Goal: Task Accomplishment & Management: Complete application form

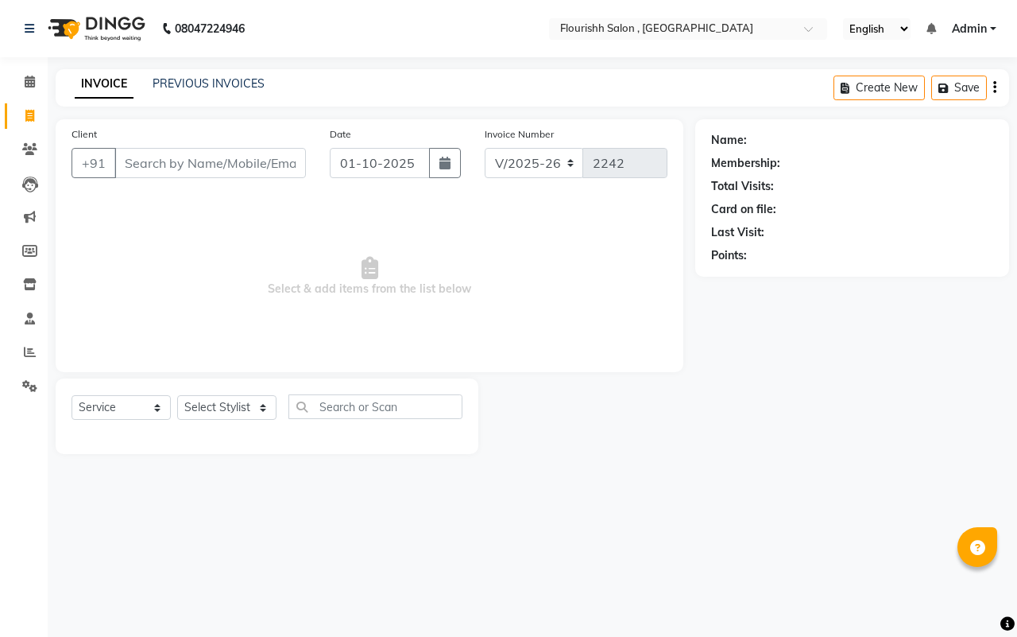
select select "4182"
select select "service"
click at [145, 167] on input "Client" at bounding box center [210, 163] width 192 height 30
type input "8788396956"
click at [279, 165] on span "Add Client" at bounding box center [265, 163] width 63 height 16
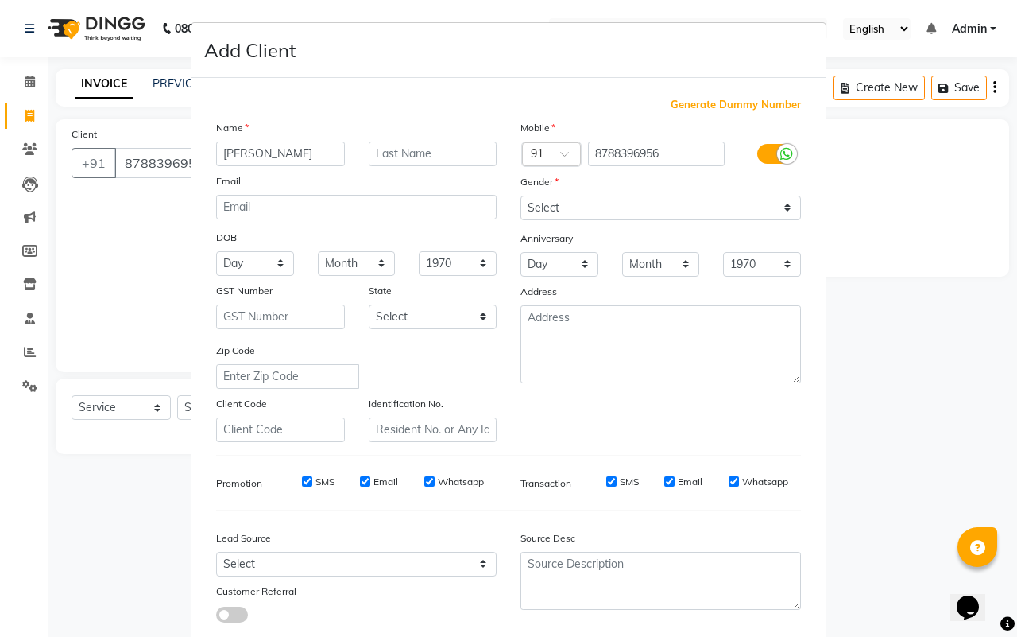
type input "[PERSON_NAME]"
click at [612, 207] on select "Select [DEMOGRAPHIC_DATA] [DEMOGRAPHIC_DATA] Other Prefer Not To Say" at bounding box center [661, 208] width 281 height 25
select select "[DEMOGRAPHIC_DATA]"
click at [521, 196] on select "Select [DEMOGRAPHIC_DATA] [DEMOGRAPHIC_DATA] Other Prefer Not To Say" at bounding box center [661, 208] width 281 height 25
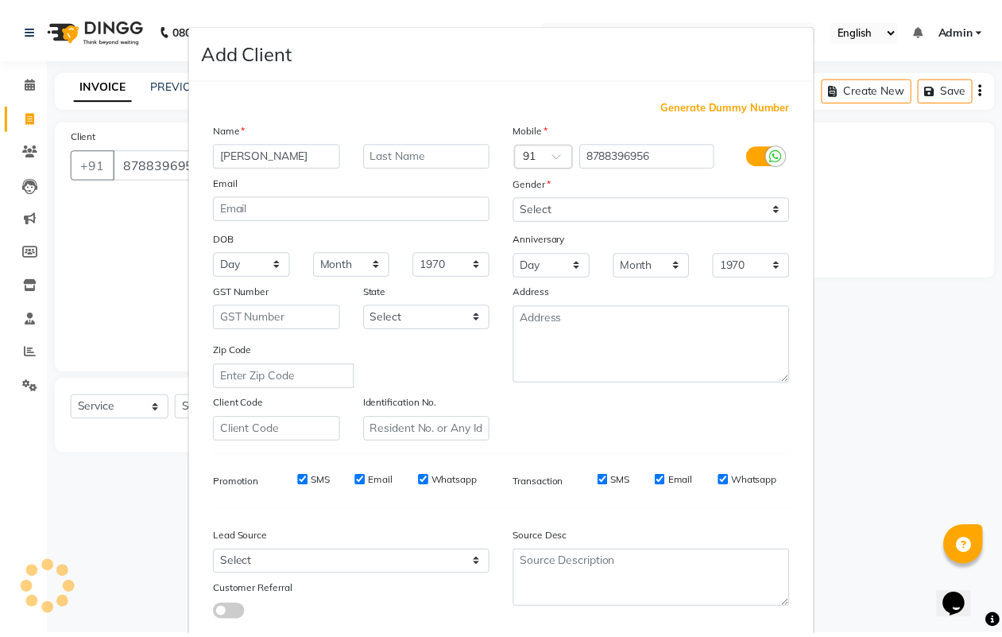
scroll to position [91, 0]
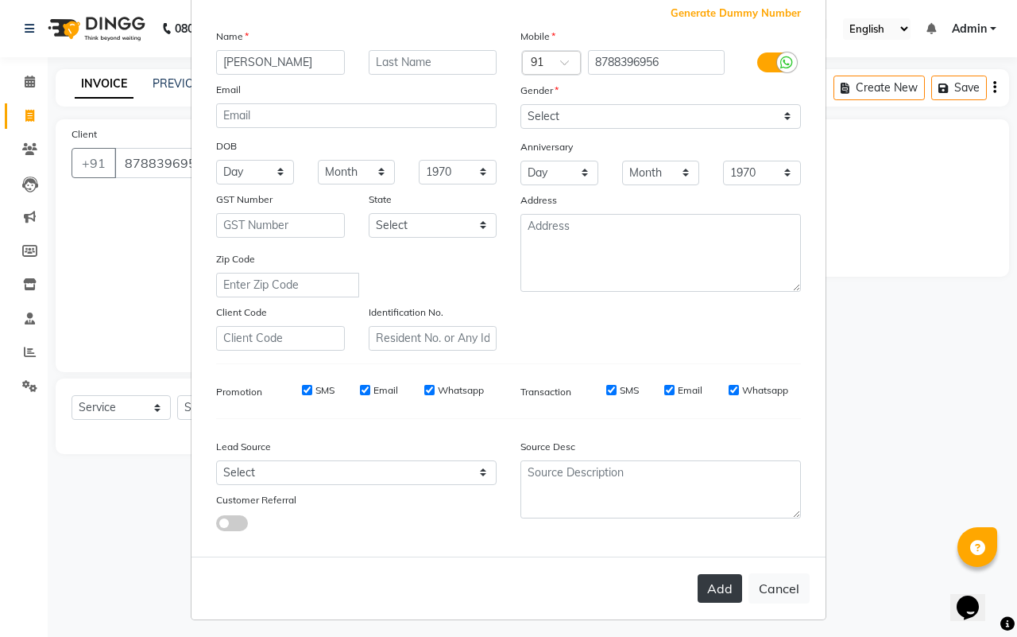
click at [700, 579] on button "Add" at bounding box center [720, 588] width 45 height 29
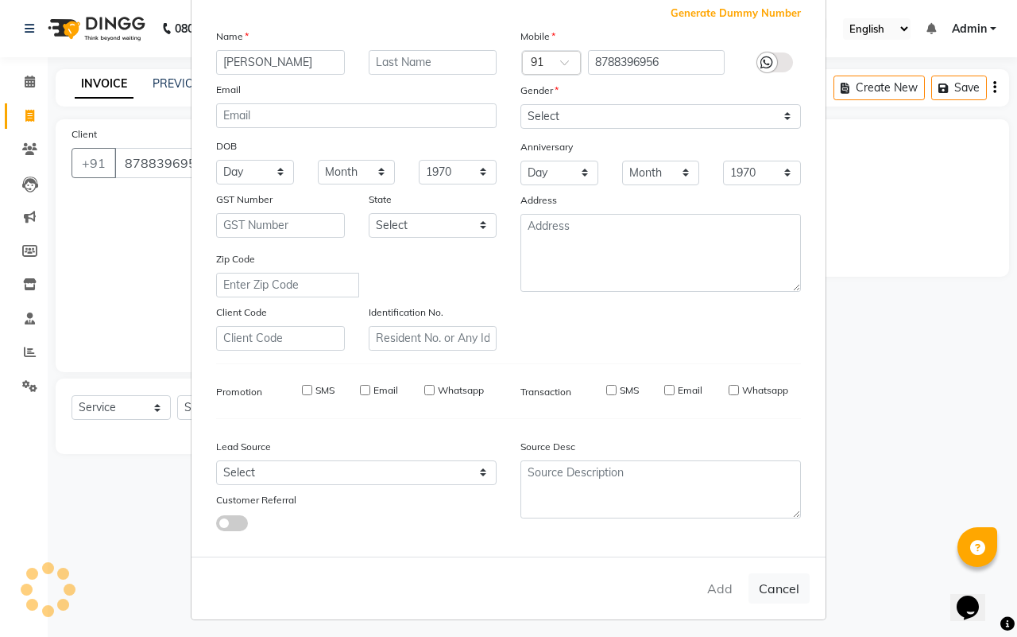
select select
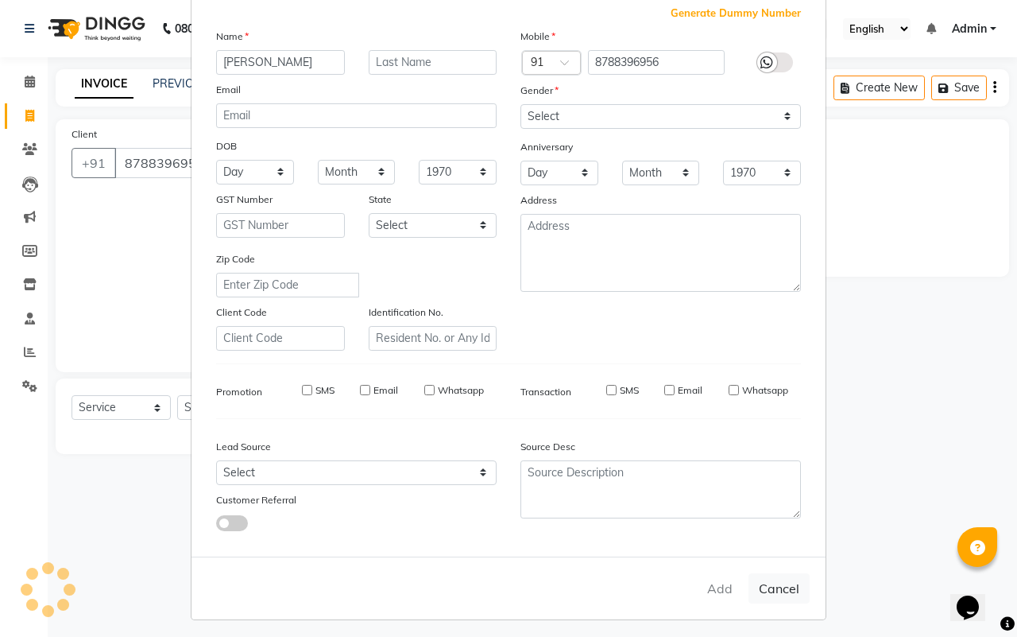
select select
checkbox input "false"
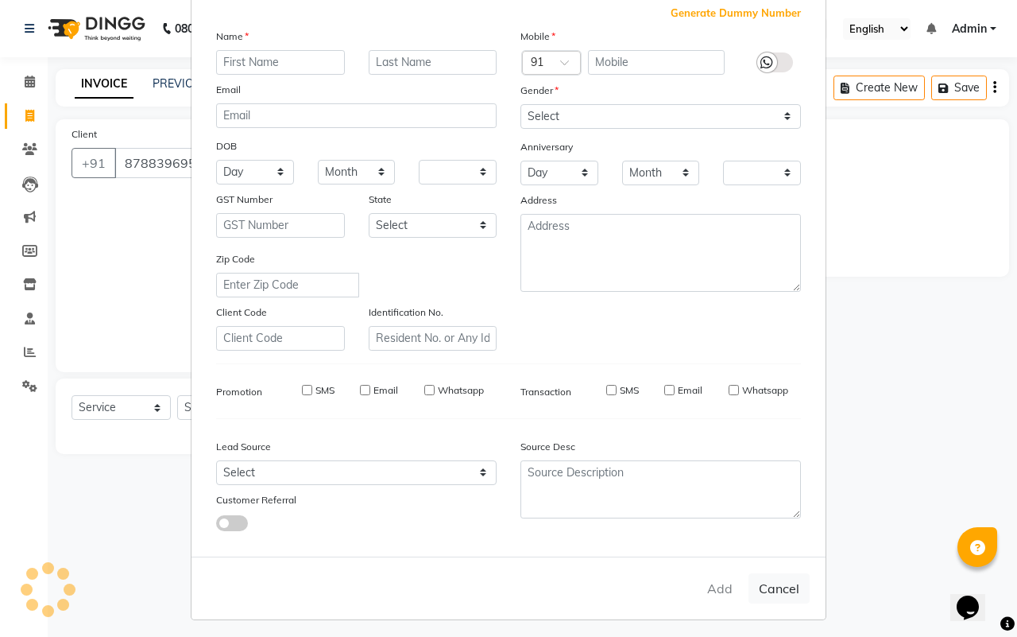
checkbox input "false"
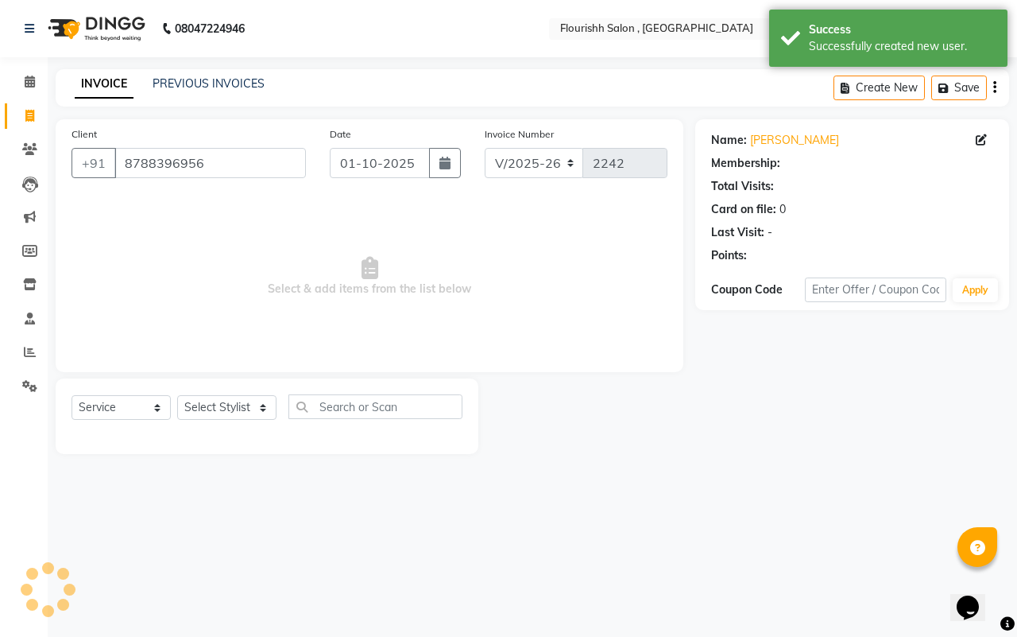
select select "1: Object"
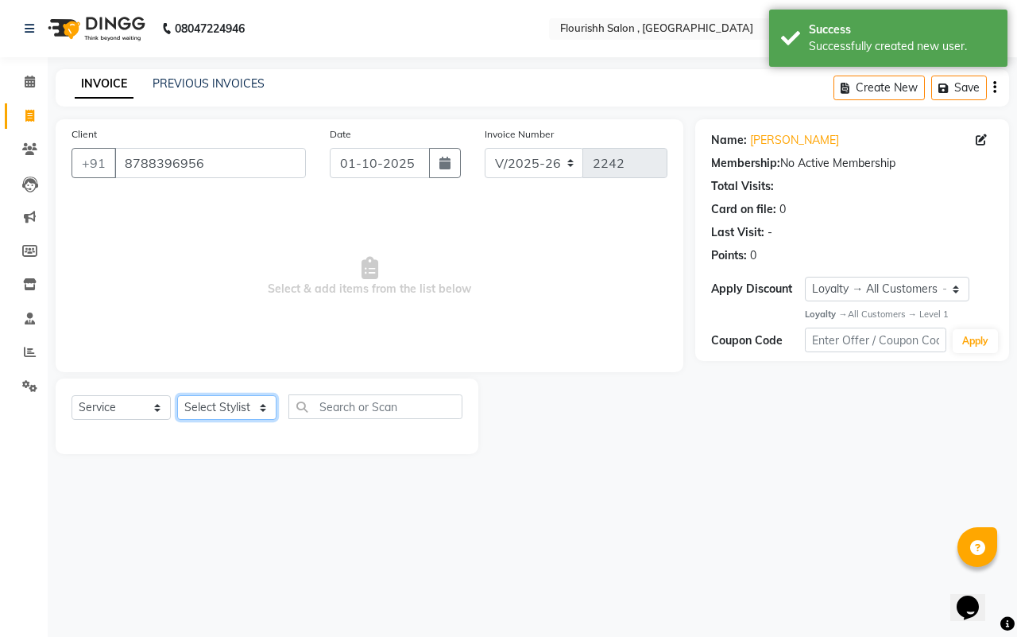
click at [216, 395] on select "Select Stylist [PERSON_NAME] jyoti Manager Mrs [PERSON_NAME] Ms [PERSON_NAME] […" at bounding box center [226, 407] width 99 height 25
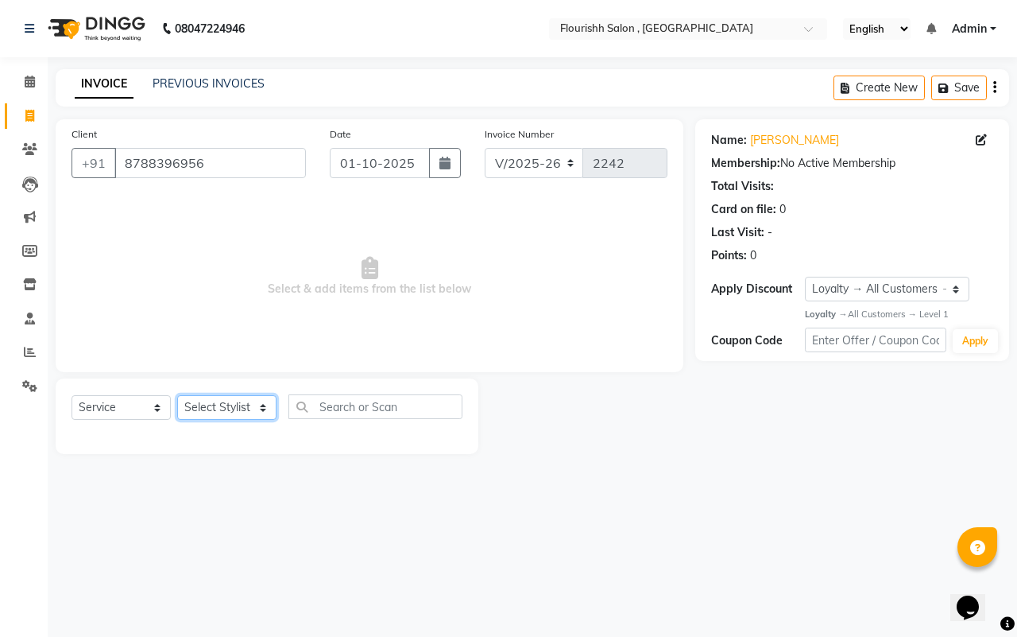
select select "50665"
click at [177, 395] on select "Select Stylist [PERSON_NAME] jyoti Manager Mrs [PERSON_NAME] Ms [PERSON_NAME] […" at bounding box center [226, 407] width 99 height 25
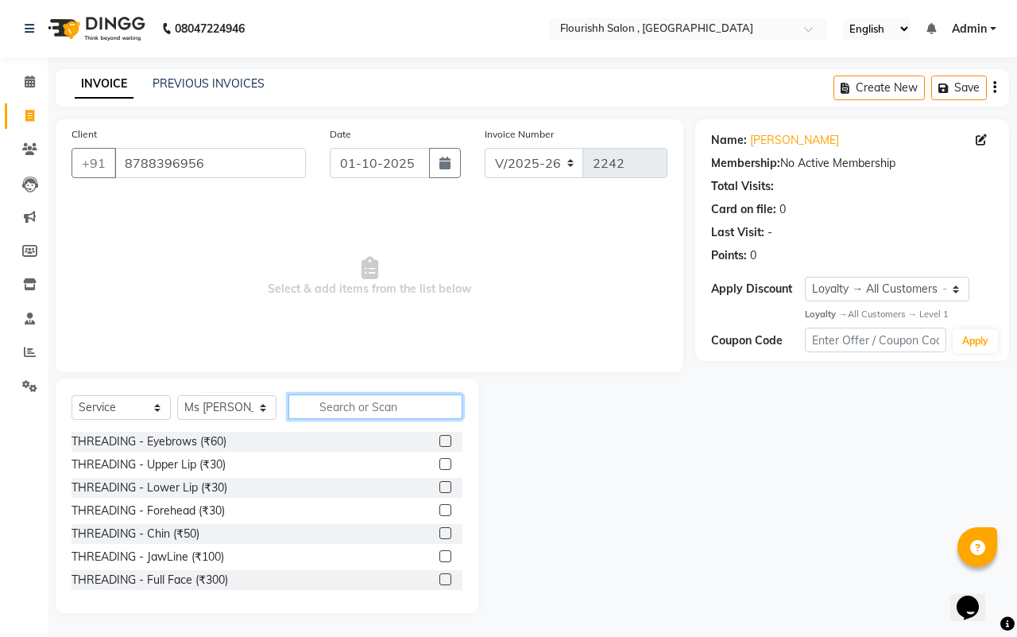
click at [314, 407] on input "text" at bounding box center [376, 406] width 174 height 25
click at [338, 414] on input "text" at bounding box center [376, 406] width 174 height 25
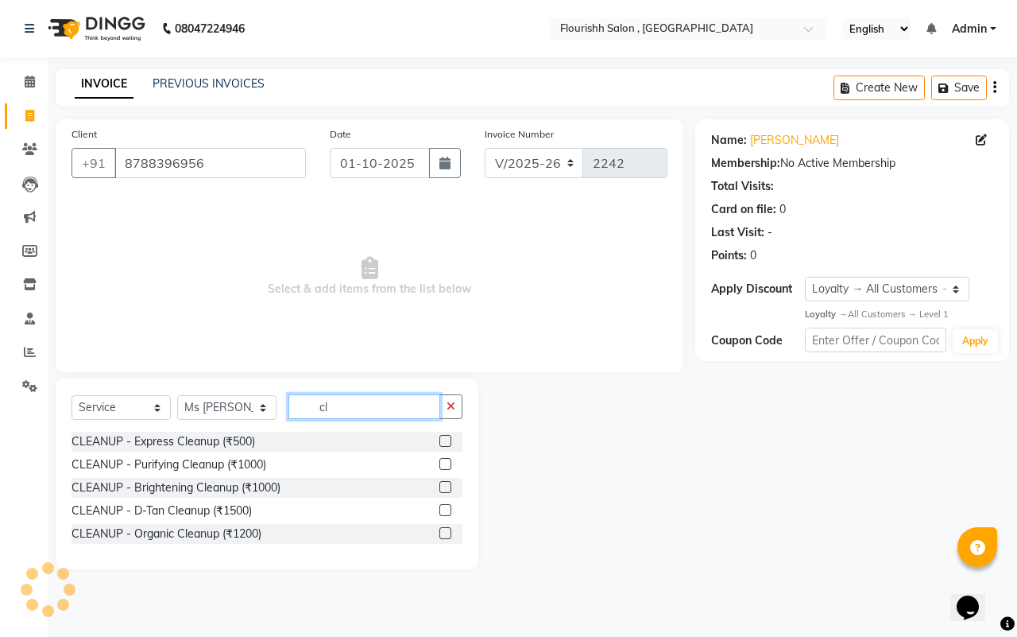
type input "c"
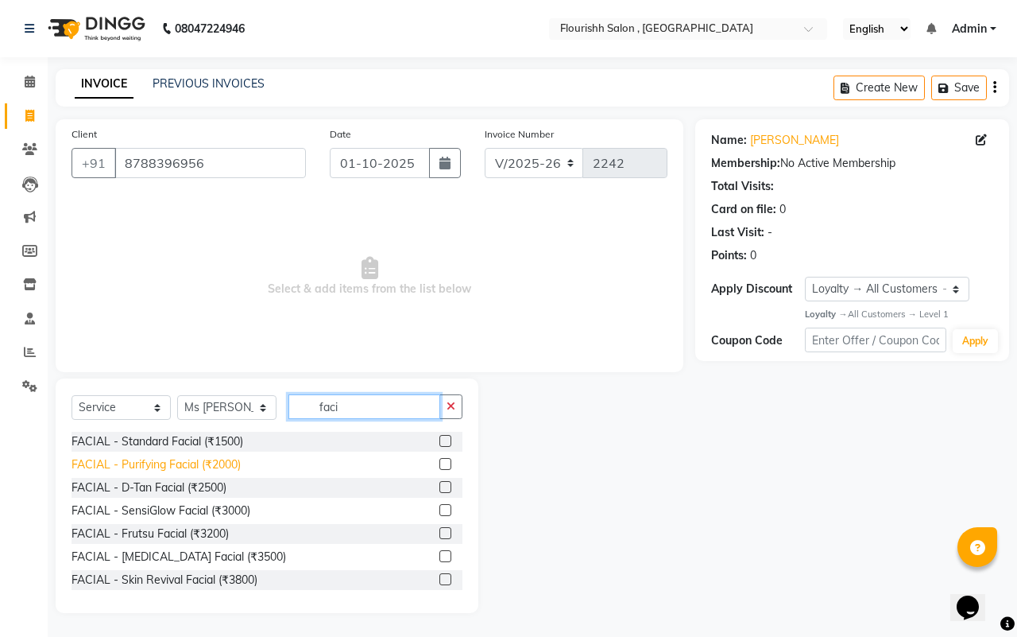
type input "faci"
click at [195, 463] on div "FACIAL - Purifying Facial (₹2000)" at bounding box center [156, 464] width 169 height 17
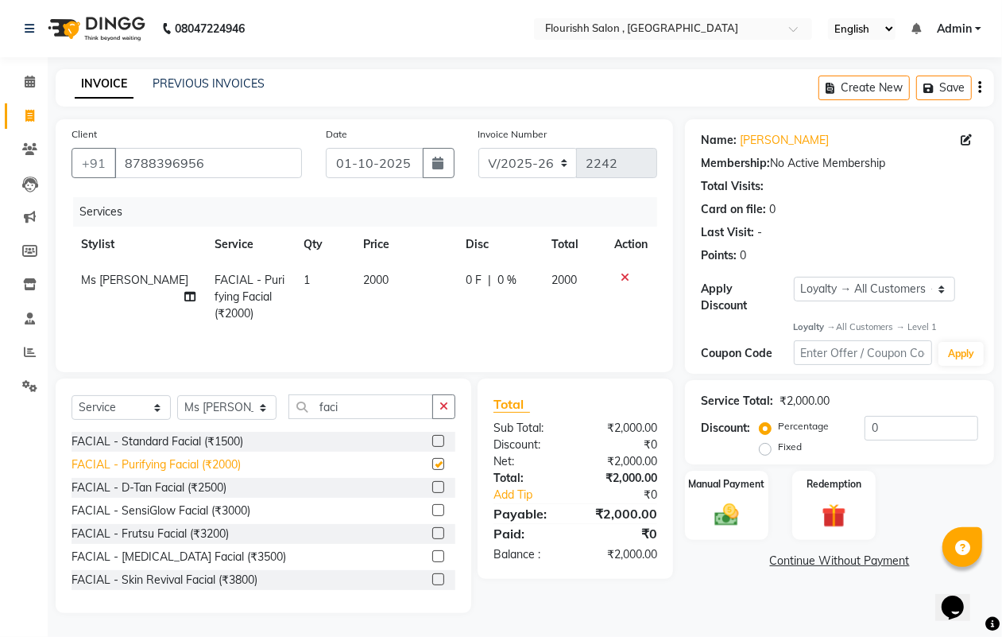
checkbox input "false"
click at [366, 282] on span "2000" at bounding box center [375, 280] width 25 height 14
select select "50665"
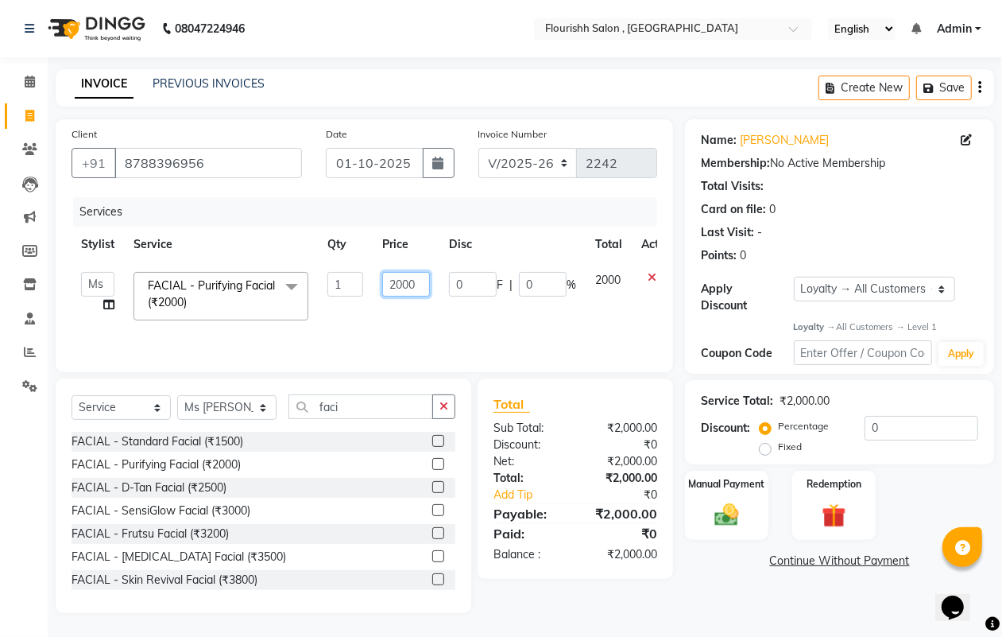
click at [412, 284] on input "2000" at bounding box center [406, 284] width 48 height 25
type input "2790"
click at [720, 498] on div "Manual Payment" at bounding box center [727, 506] width 87 height 72
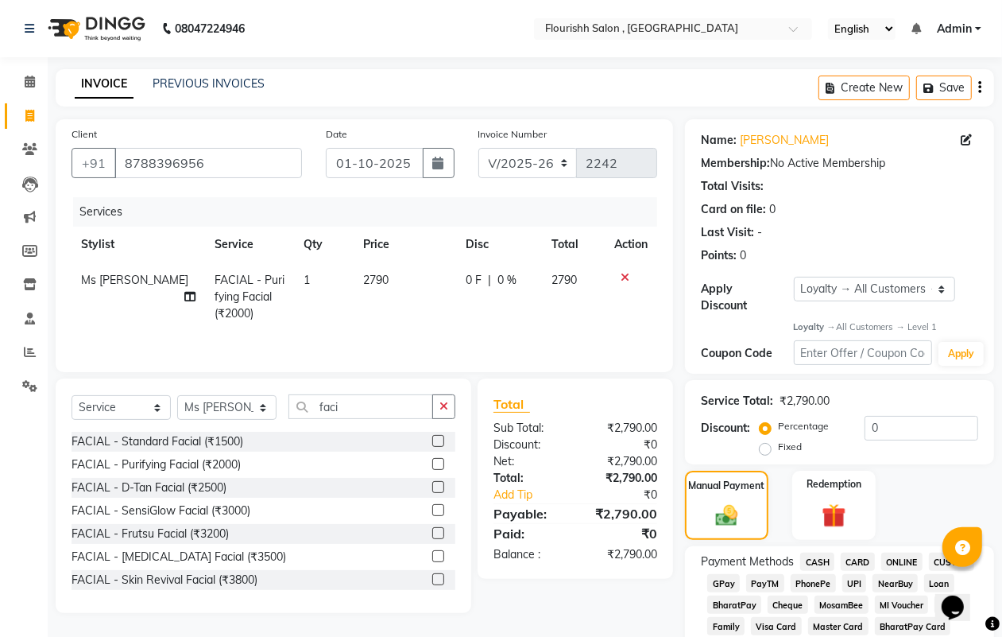
click at [716, 580] on span "GPay" at bounding box center [723, 583] width 33 height 18
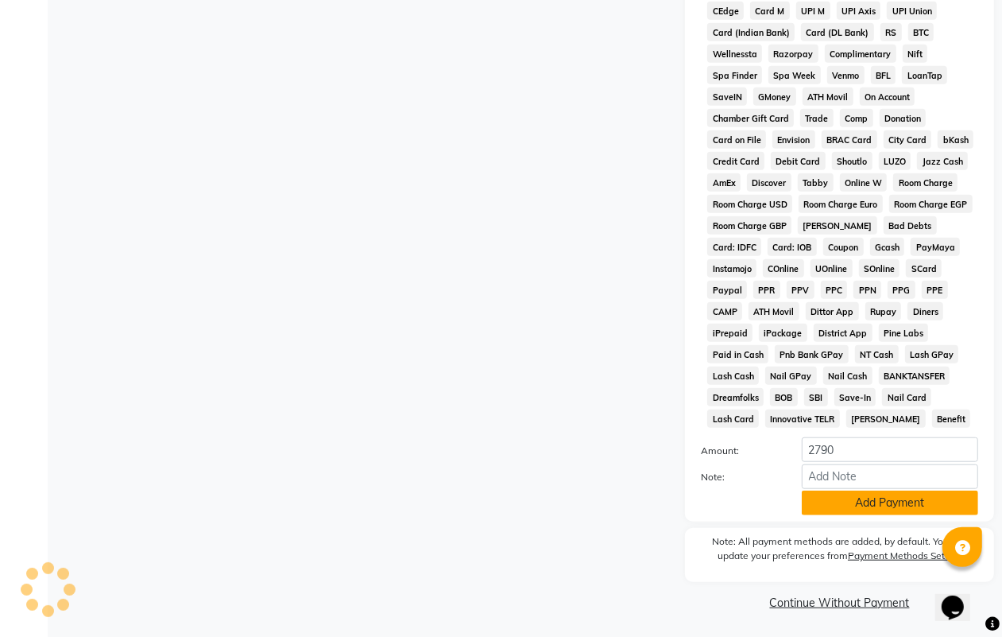
click at [847, 494] on button "Add Payment" at bounding box center [890, 502] width 176 height 25
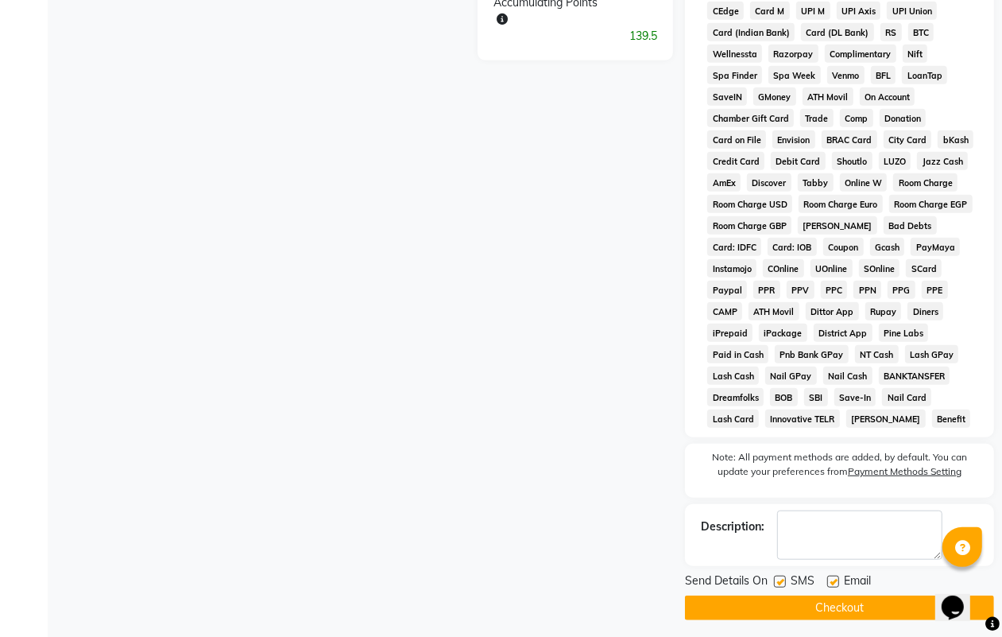
click at [781, 577] on label at bounding box center [780, 581] width 12 height 12
click at [781, 577] on input "checkbox" at bounding box center [779, 582] width 10 height 10
checkbox input "false"
click at [835, 572] on div "Email" at bounding box center [855, 582] width 56 height 20
click at [835, 578] on label at bounding box center [833, 581] width 12 height 12
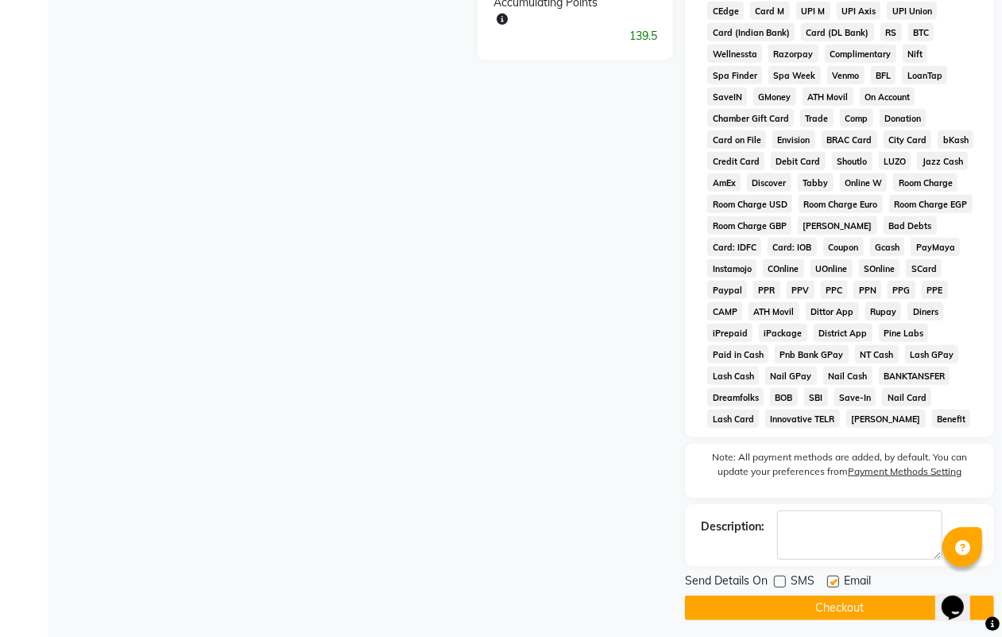
click at [835, 578] on input "checkbox" at bounding box center [832, 582] width 10 height 10
checkbox input "false"
click at [835, 598] on button "Checkout" at bounding box center [839, 607] width 309 height 25
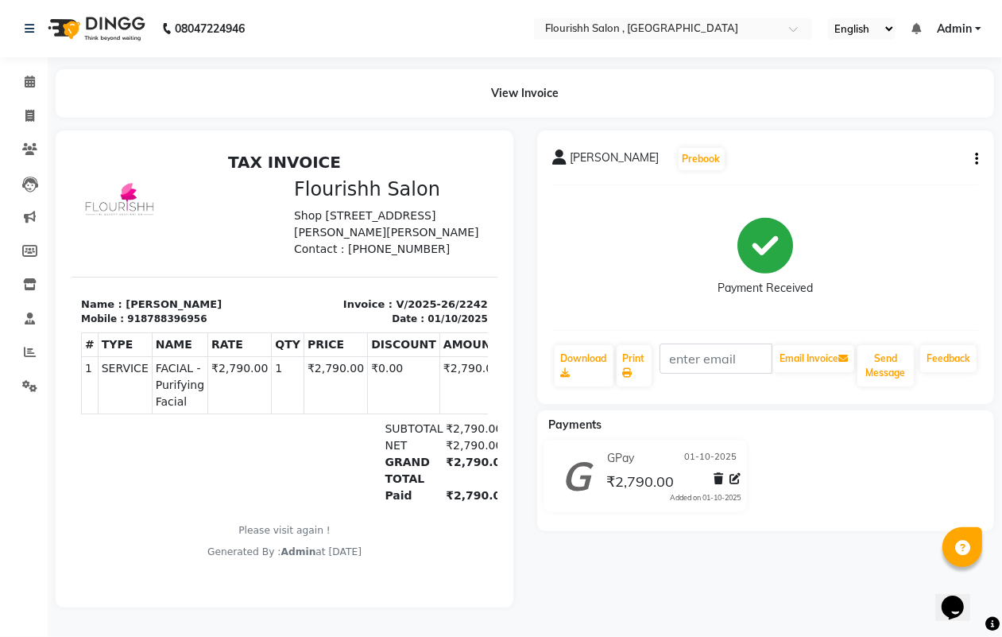
click at [970, 33] on span "Admin" at bounding box center [954, 29] width 35 height 17
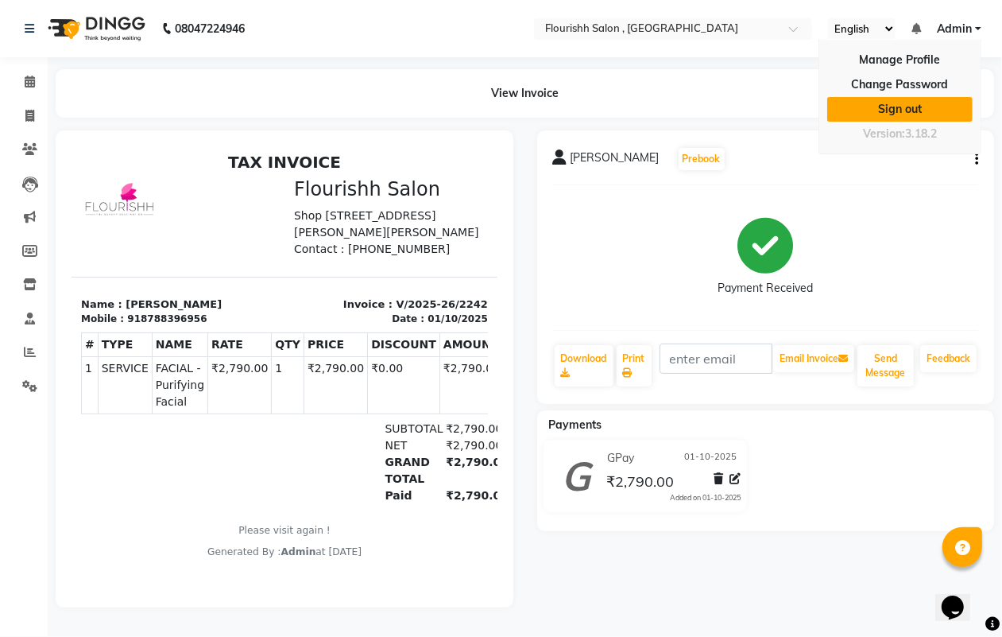
click at [907, 107] on link "Sign out" at bounding box center [899, 109] width 145 height 25
